Goal: Information Seeking & Learning: Find specific fact

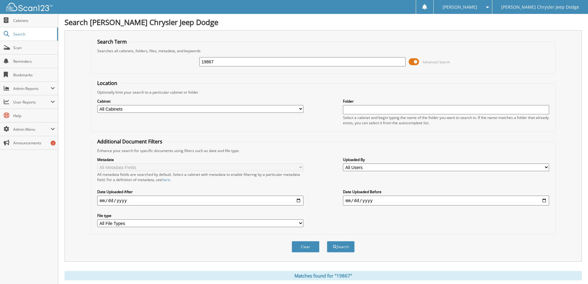
click at [242, 61] on input "19867" at bounding box center [302, 61] width 206 height 9
type input "JG374737"
click at [327, 241] on button "Search" at bounding box center [341, 246] width 28 height 11
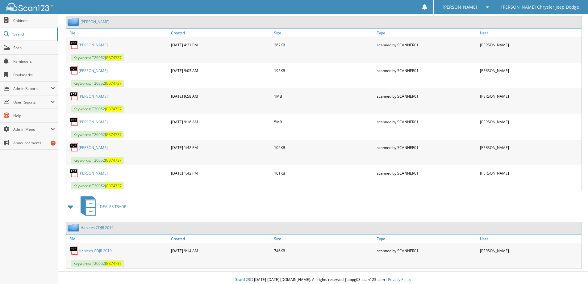
scroll to position [401, 0]
click at [98, 121] on link "[PERSON_NAME]" at bounding box center [93, 121] width 29 height 5
drag, startPoint x: 122, startPoint y: 58, endPoint x: 106, endPoint y: 56, distance: 16.2
click at [106, 56] on span "JG374737" at bounding box center [113, 56] width 17 height 5
copy span "JG374737"
